Goal: Transaction & Acquisition: Purchase product/service

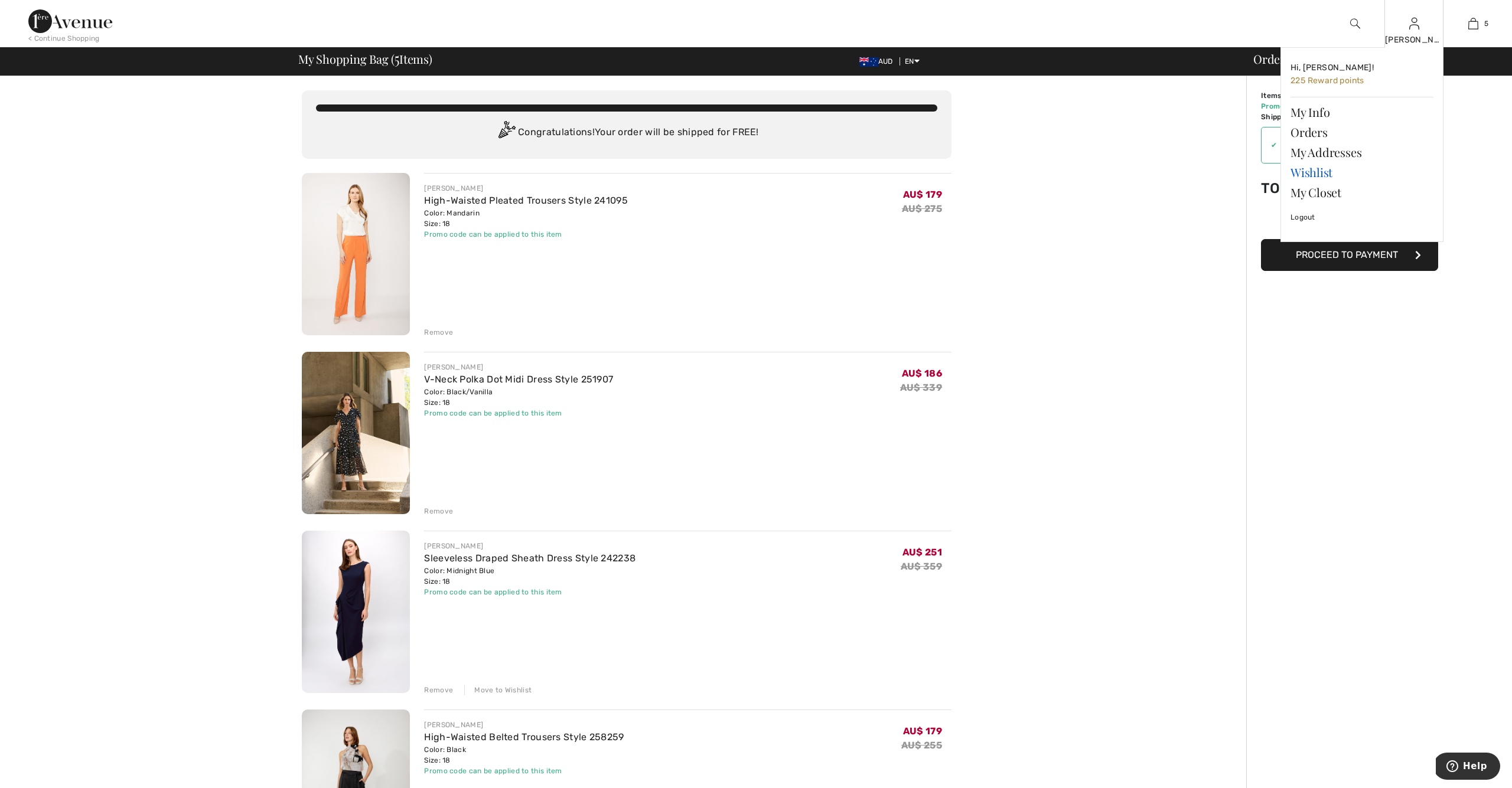
click at [1316, 172] on link "Wishlist" at bounding box center [1362, 172] width 143 height 20
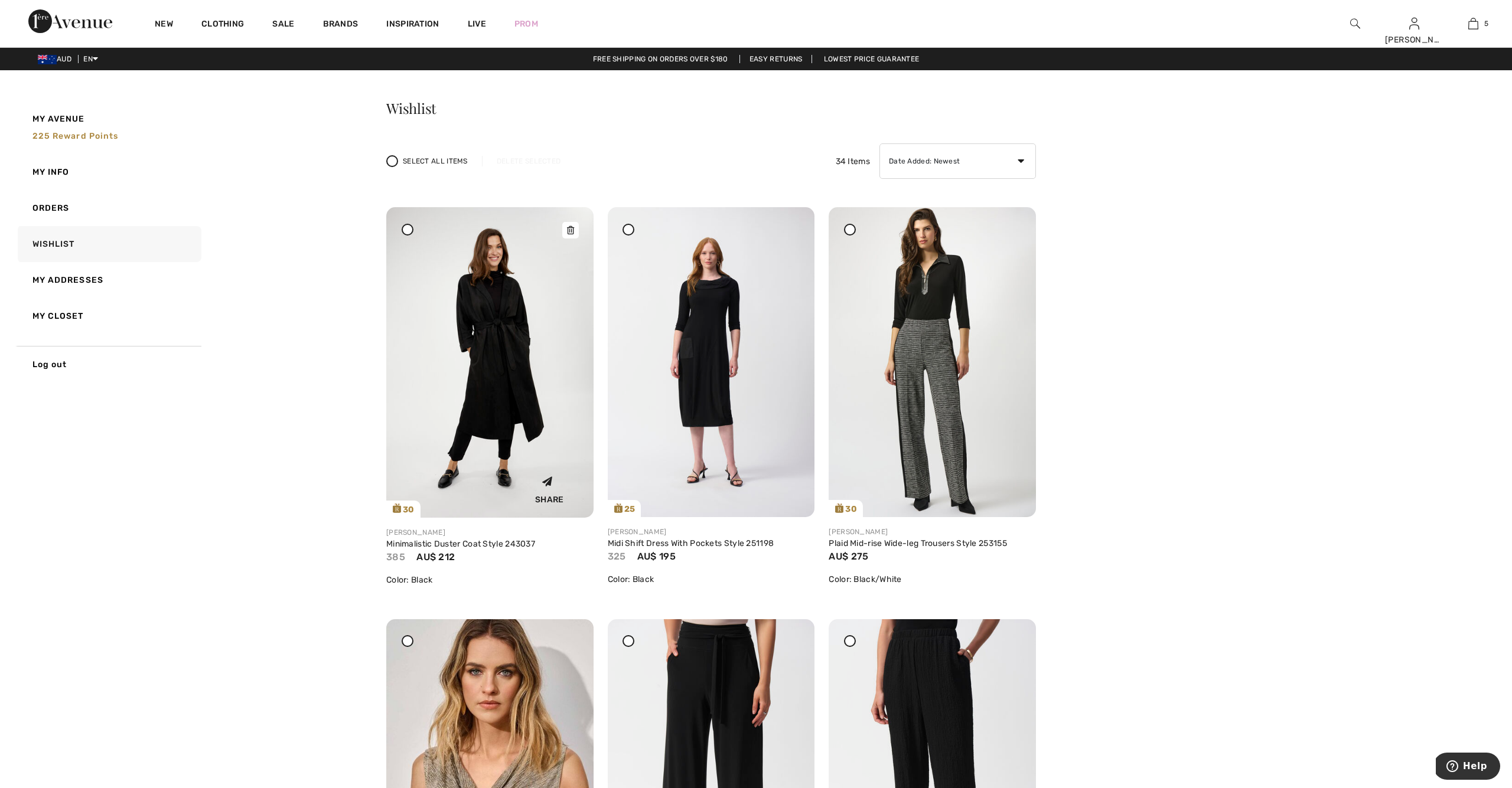
click at [513, 327] on img at bounding box center [490, 362] width 207 height 311
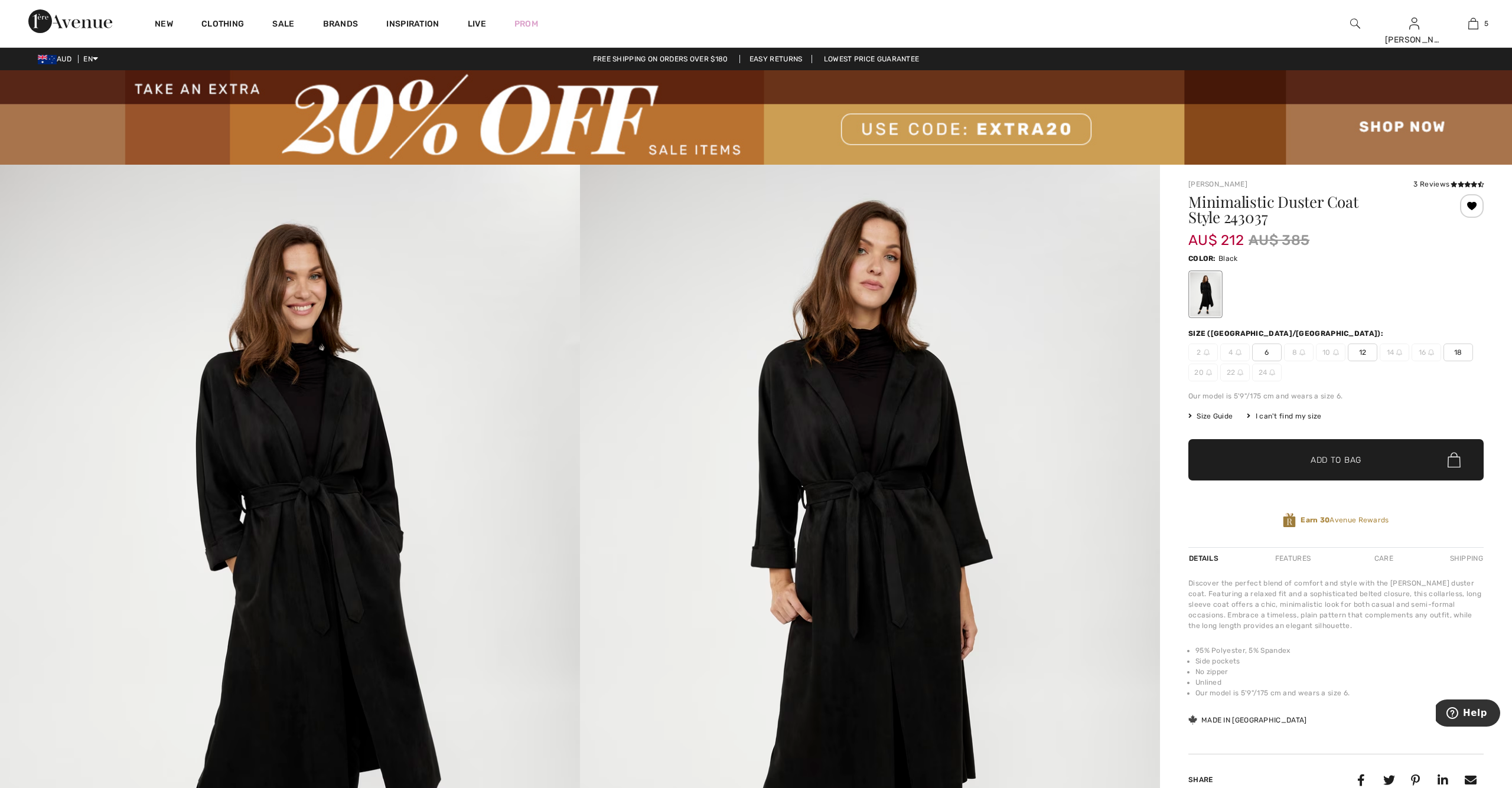
click at [1463, 351] on span "18" at bounding box center [1458, 352] width 30 height 18
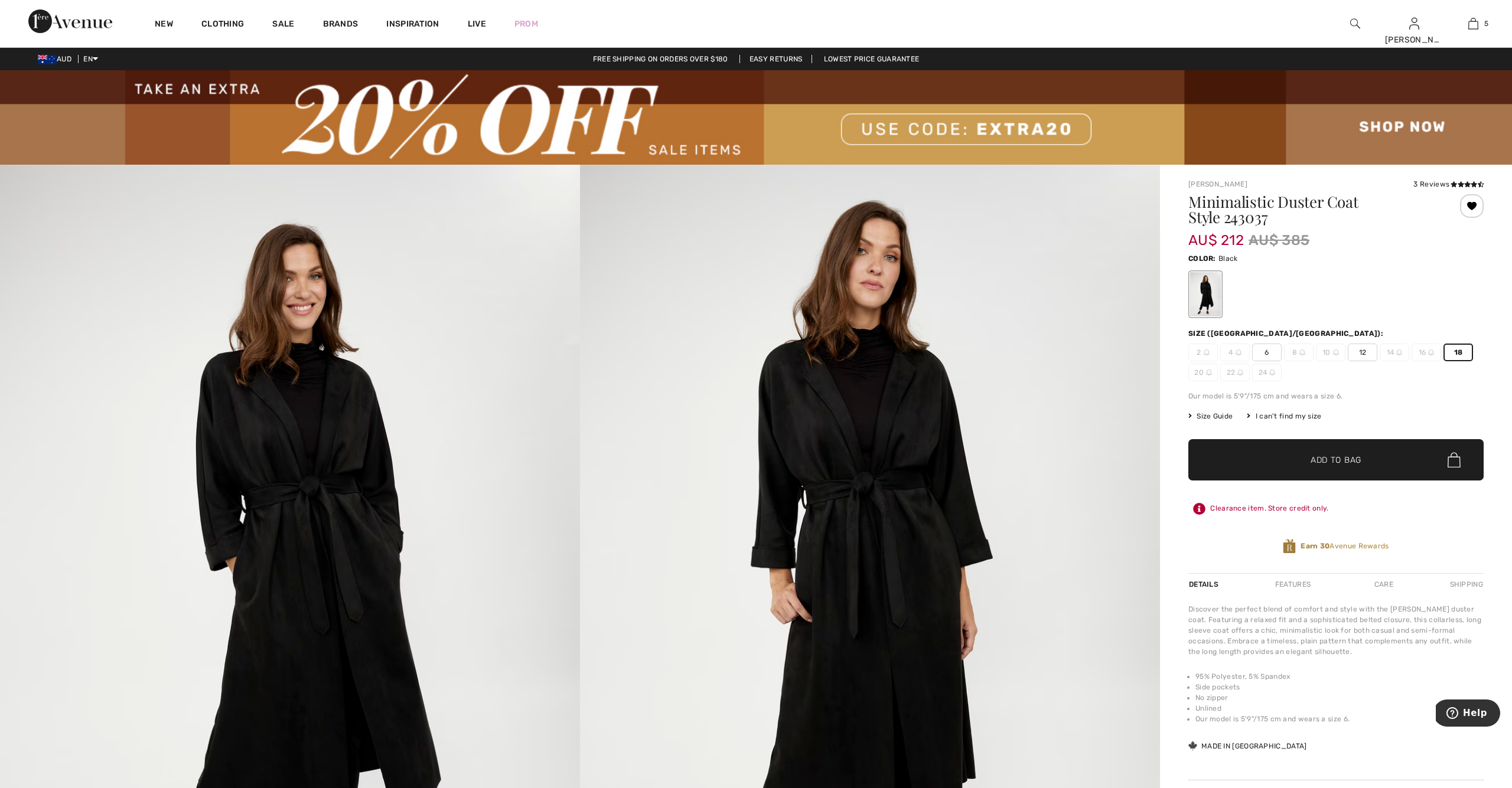
click at [1360, 460] on span "Add to Bag" at bounding box center [1336, 460] width 51 height 12
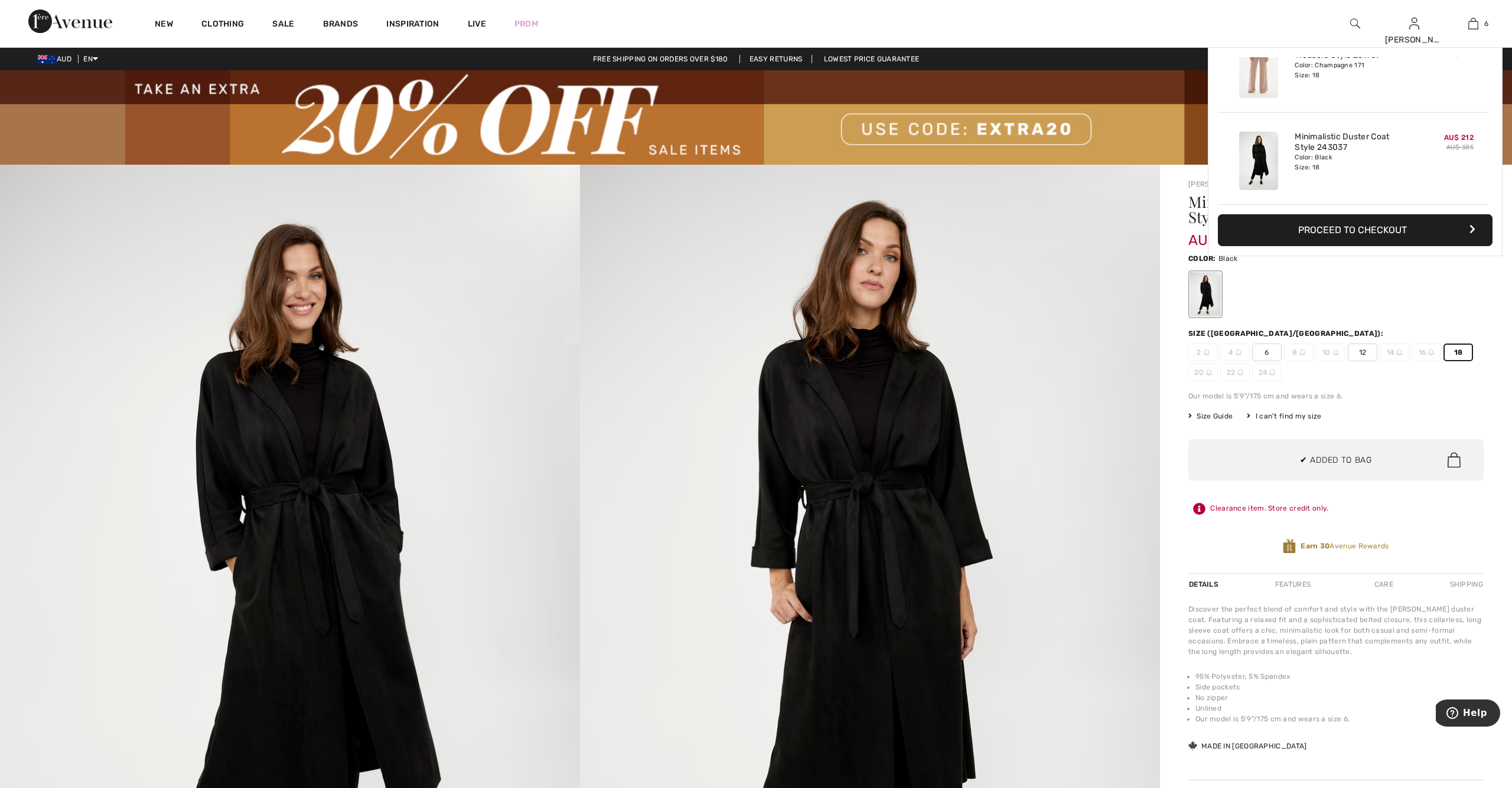
scroll to position [405, 0]
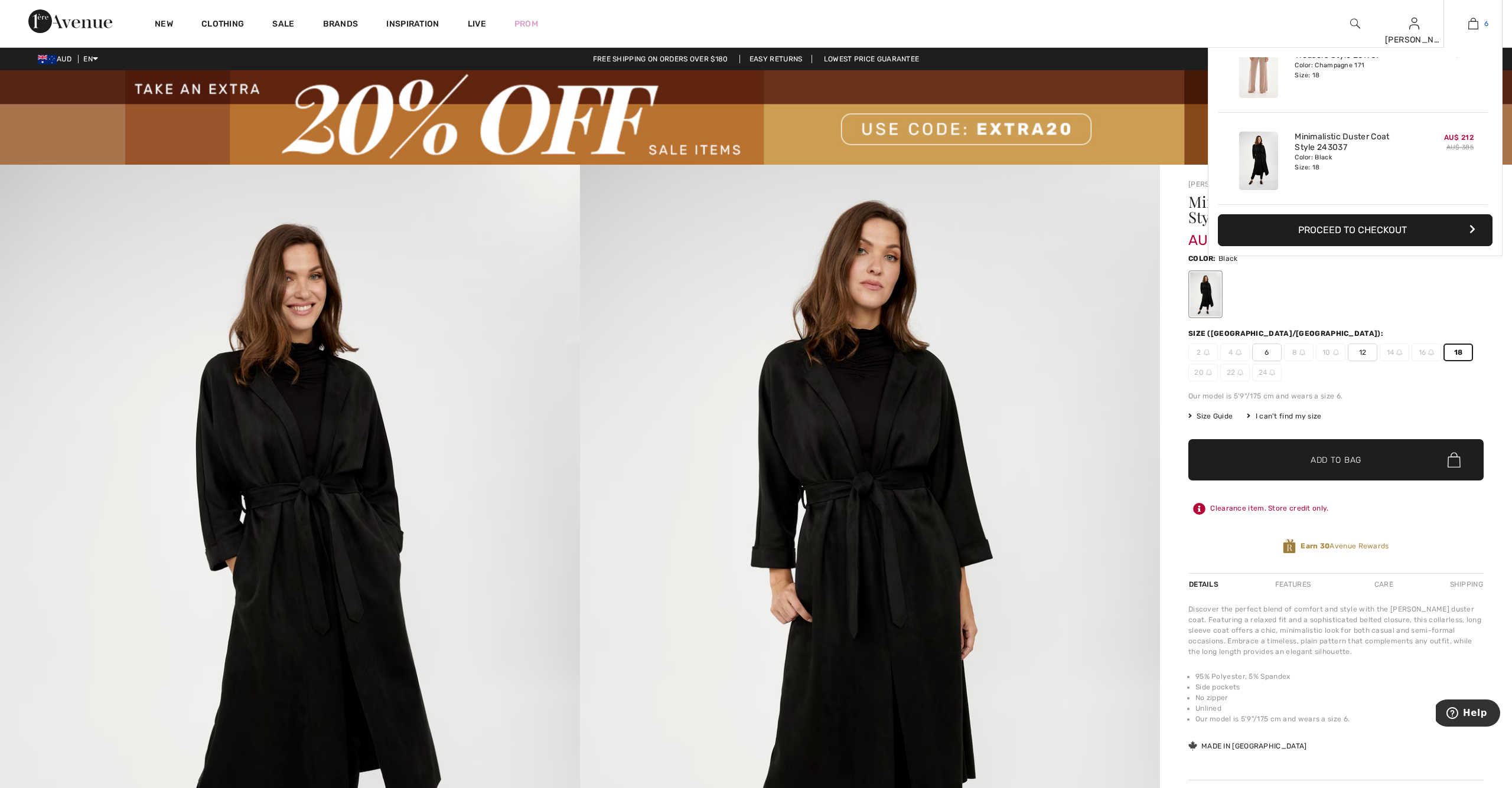
click at [1471, 23] on img at bounding box center [1473, 24] width 10 height 14
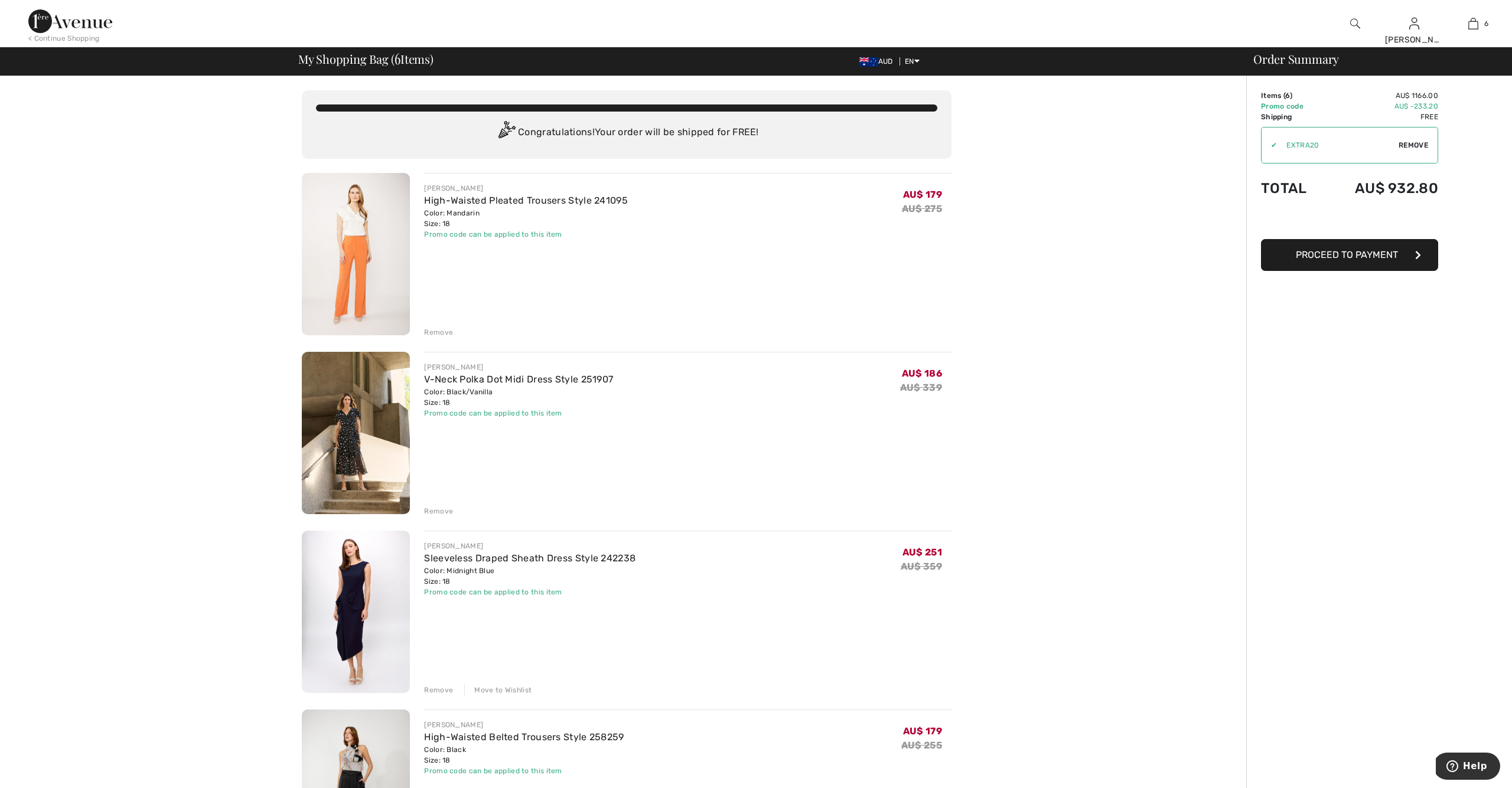
click at [346, 226] on img at bounding box center [356, 254] width 108 height 162
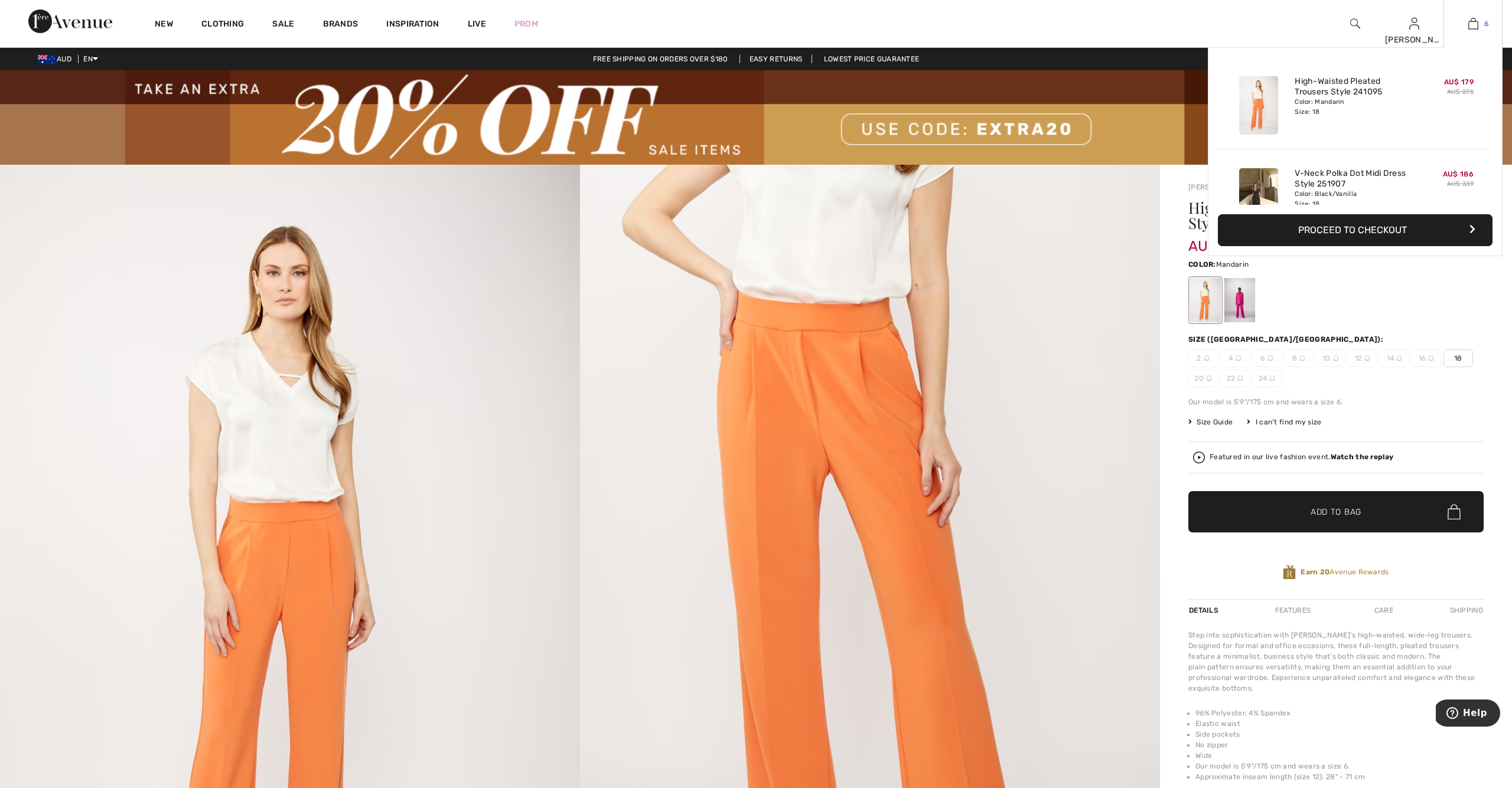
click at [1475, 24] on img at bounding box center [1473, 24] width 10 height 14
